Goal: Information Seeking & Learning: Learn about a topic

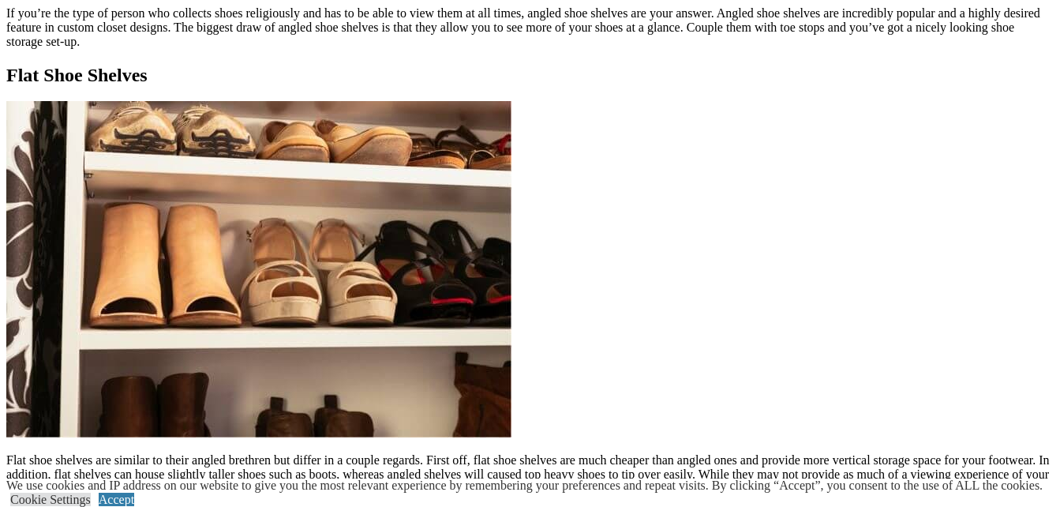
scroll to position [1657, 0]
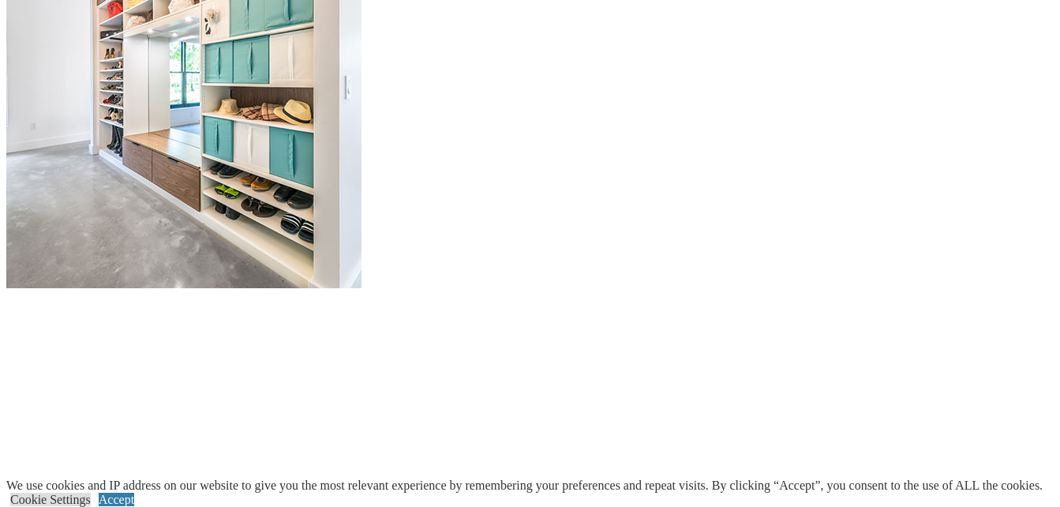
scroll to position [1815, 0]
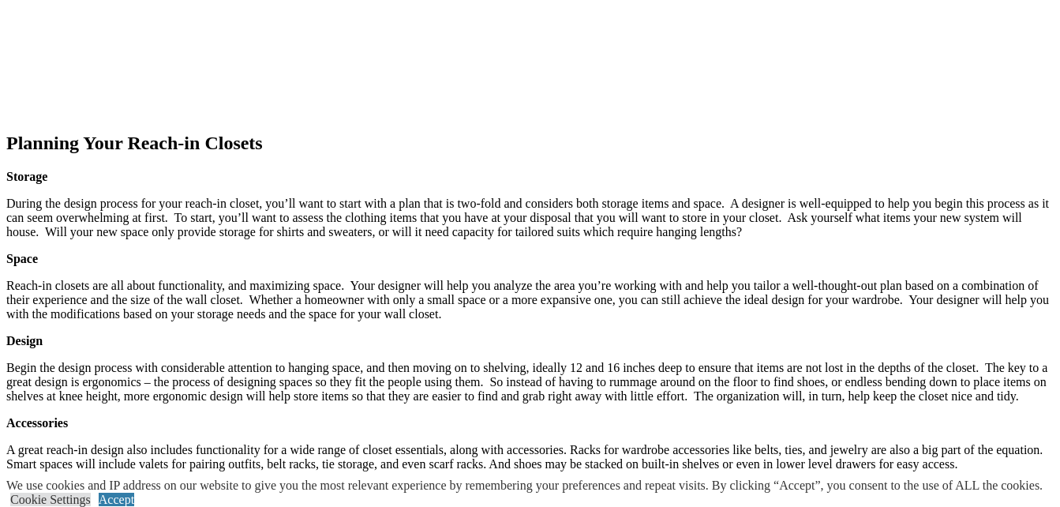
scroll to position [1973, 0]
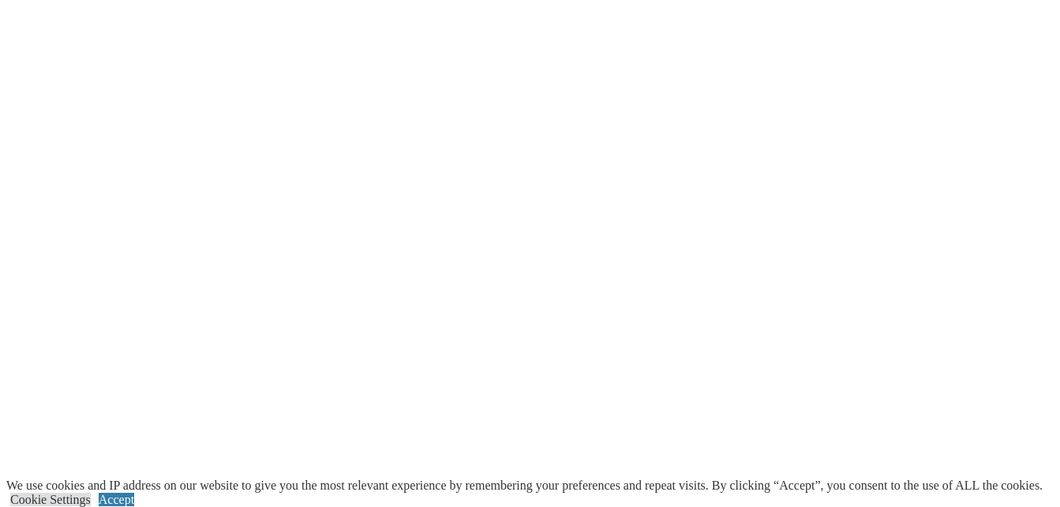
scroll to position [2980, 0]
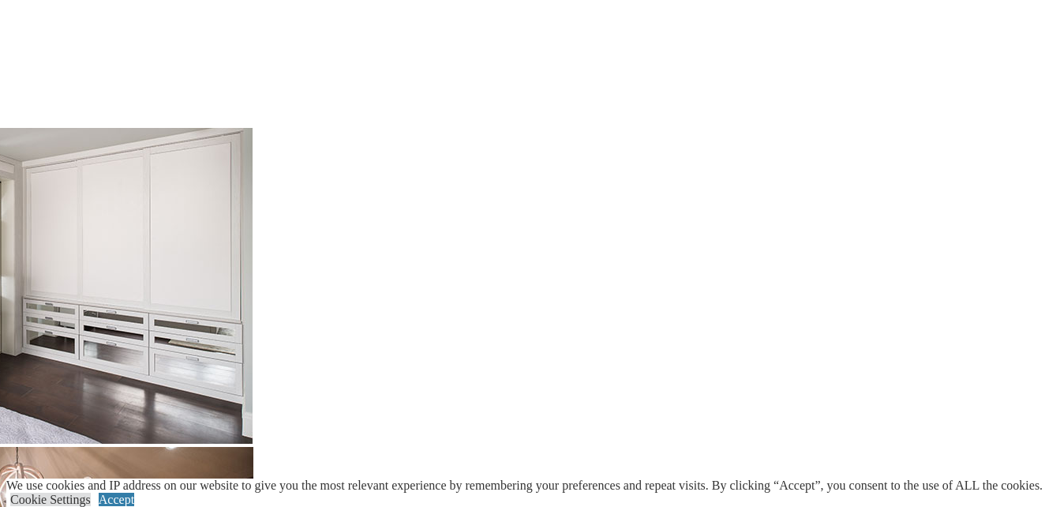
scroll to position [2447, 0]
